Goal: Browse casually: Explore the website without a specific task or goal

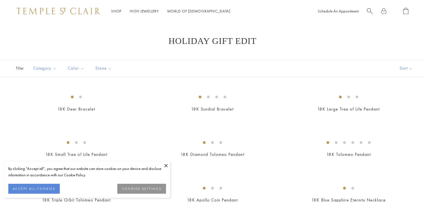
click at [165, 164] on button at bounding box center [166, 166] width 8 height 8
click at [165, 165] on button at bounding box center [166, 166] width 8 height 8
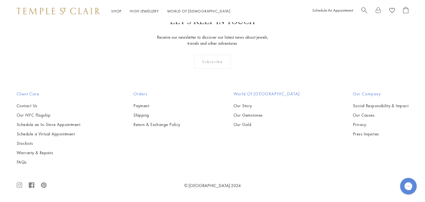
drag, startPoint x: 422, startPoint y: 10, endPoint x: 14, endPoint y: 8, distance: 408.5
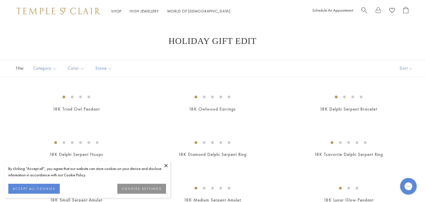
click at [165, 168] on button at bounding box center [166, 166] width 8 height 8
